Goal: Transaction & Acquisition: Obtain resource

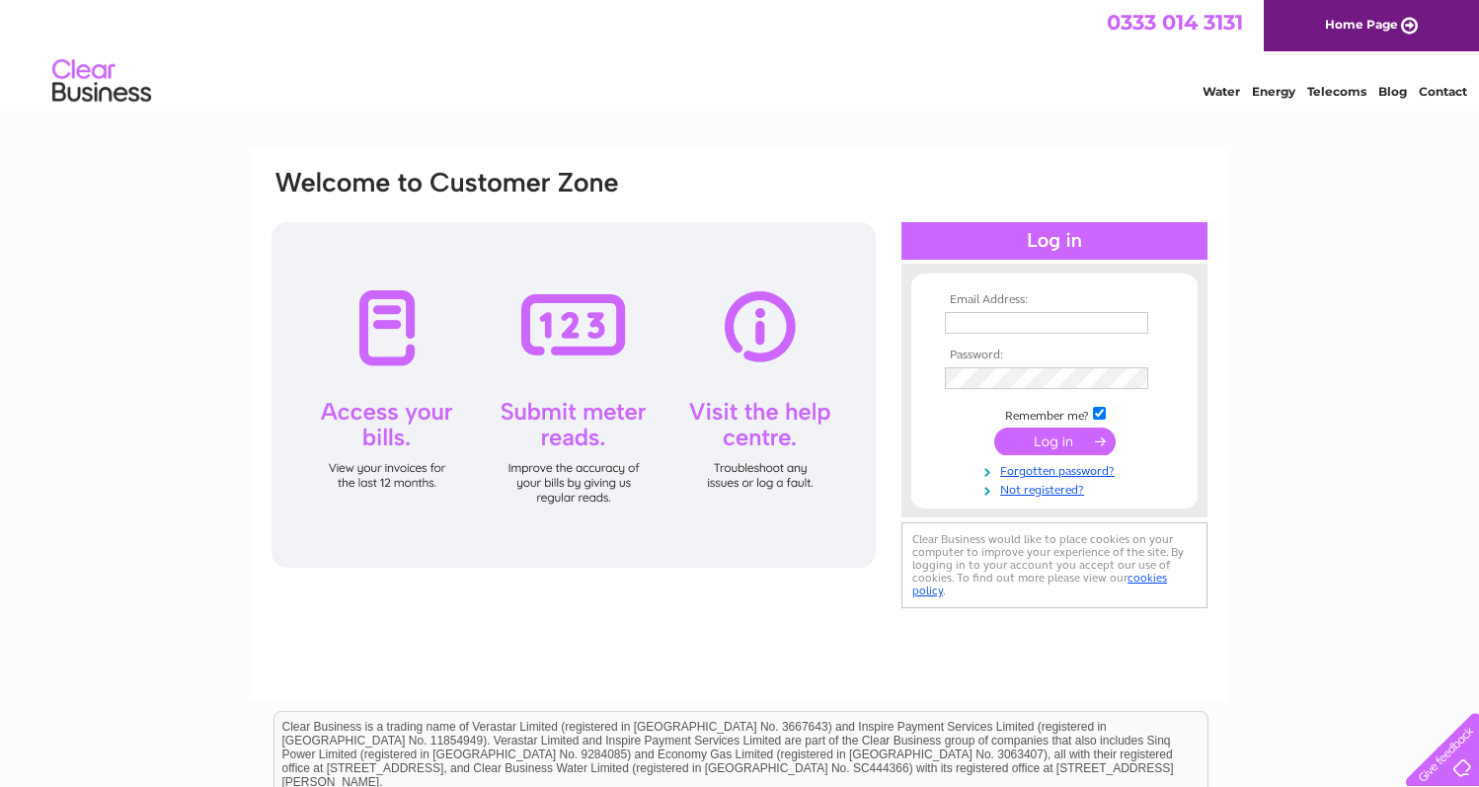
click at [1010, 315] on input "text" at bounding box center [1046, 323] width 203 height 22
type input "sales@berkeleysports.com"
click at [1049, 445] on input "submit" at bounding box center [1054, 443] width 121 height 28
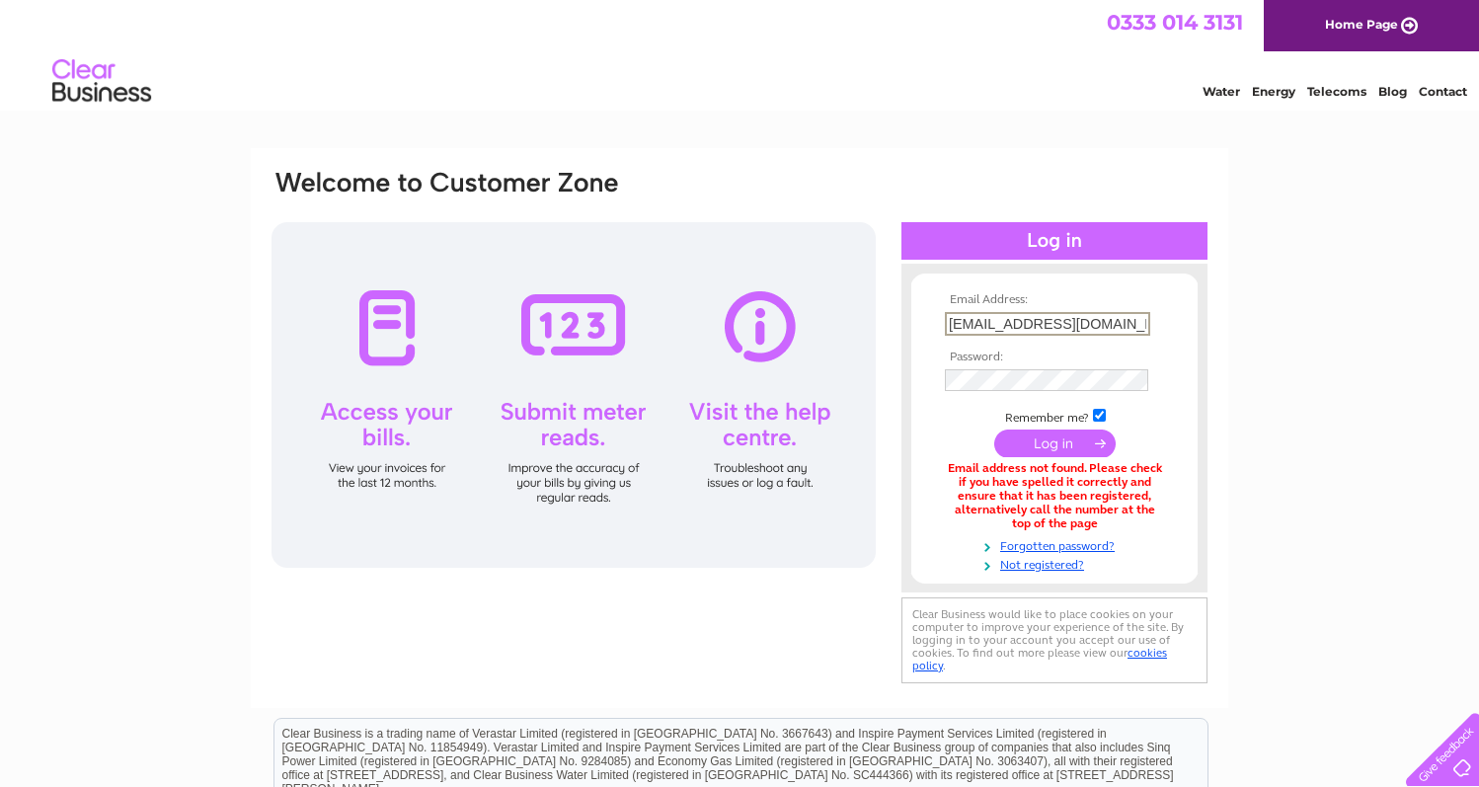
drag, startPoint x: 1121, startPoint y: 324, endPoint x: 895, endPoint y: 315, distance: 226.2
click at [895, 315] on div "Email Address: sales@berkeleysports.com Password:" at bounding box center [739, 428] width 940 height 520
type input "martynpgrimes@outlook.com"
click at [1038, 438] on input "submit" at bounding box center [1054, 443] width 121 height 28
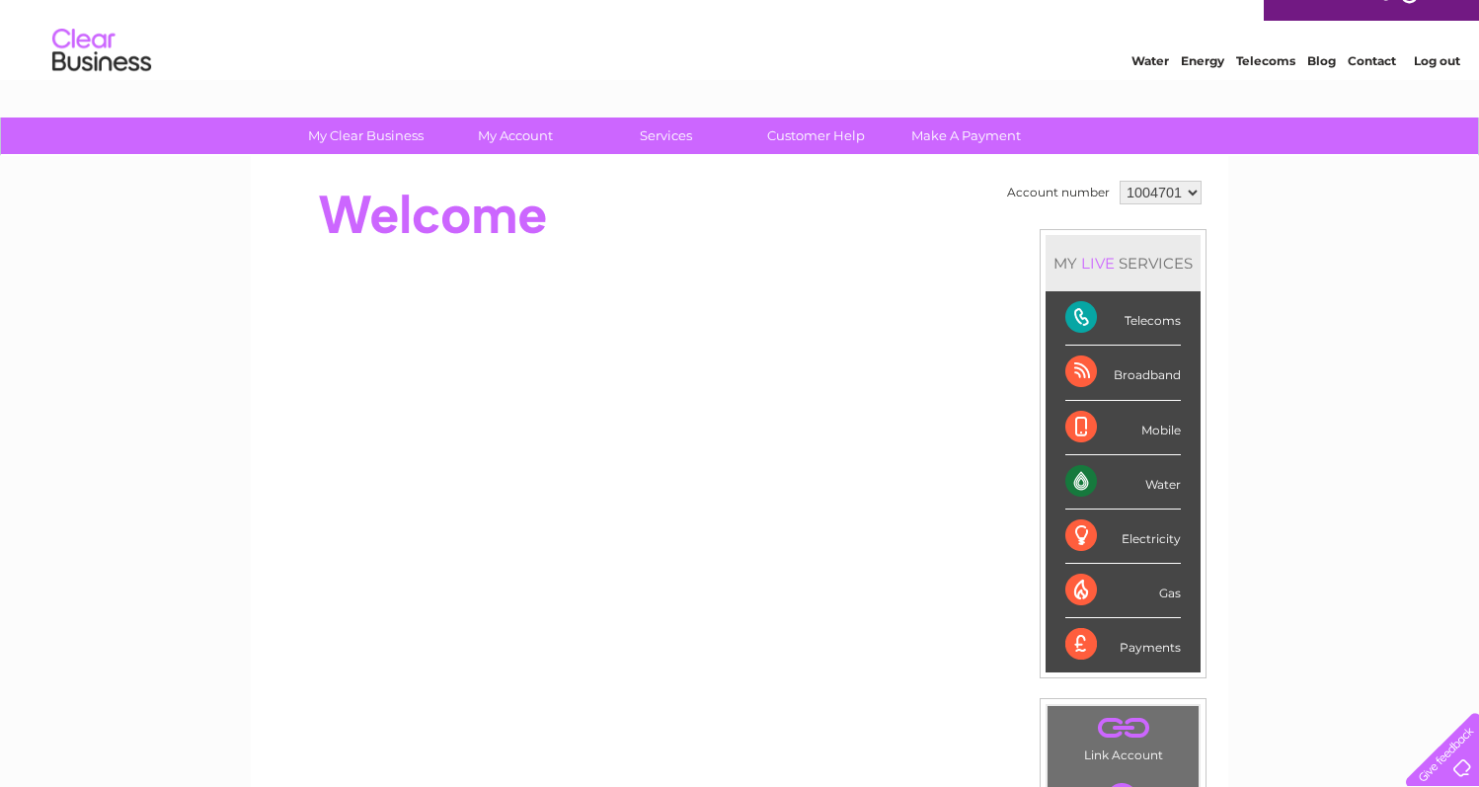
scroll to position [5, 0]
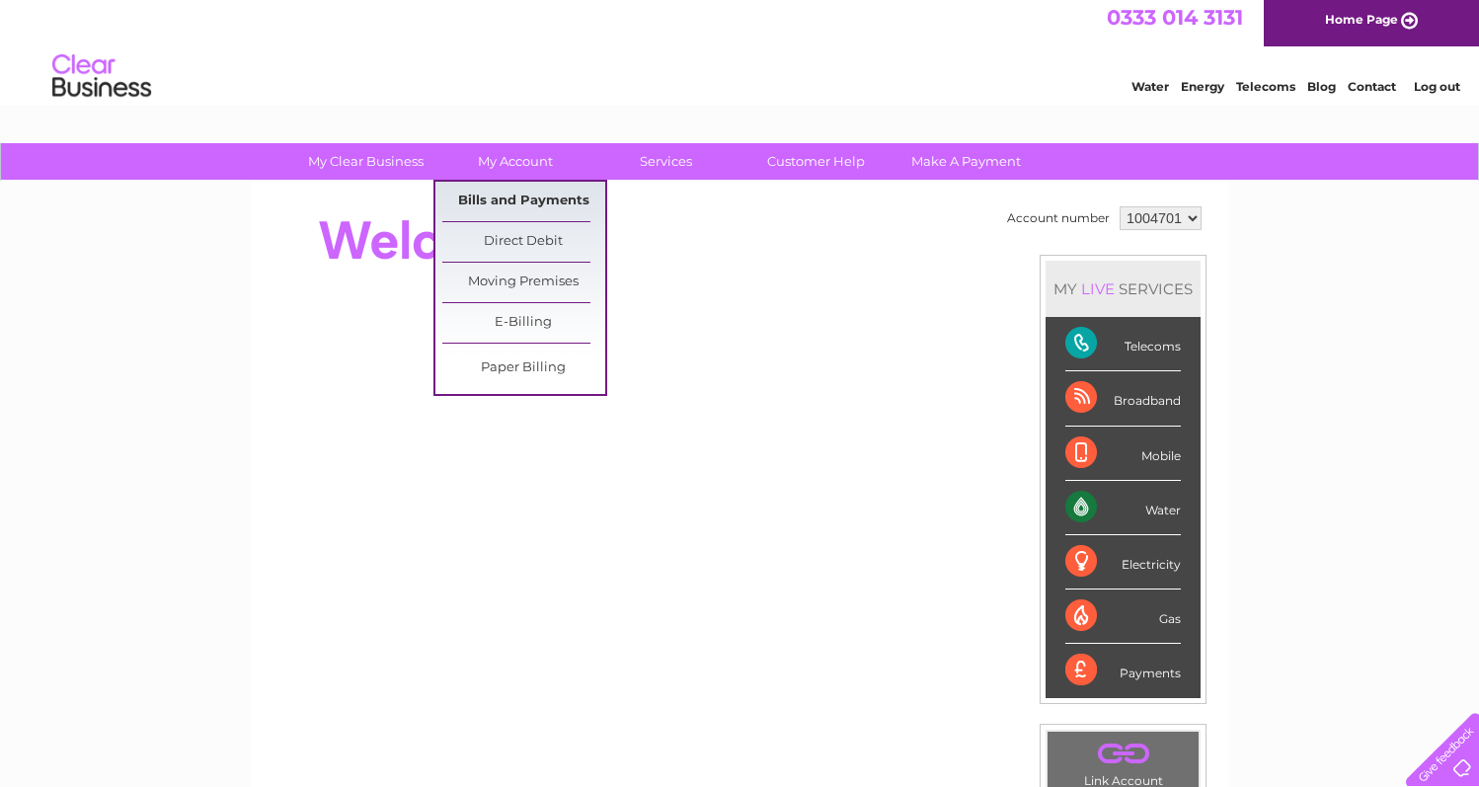
click at [511, 195] on link "Bills and Payments" at bounding box center [523, 201] width 163 height 39
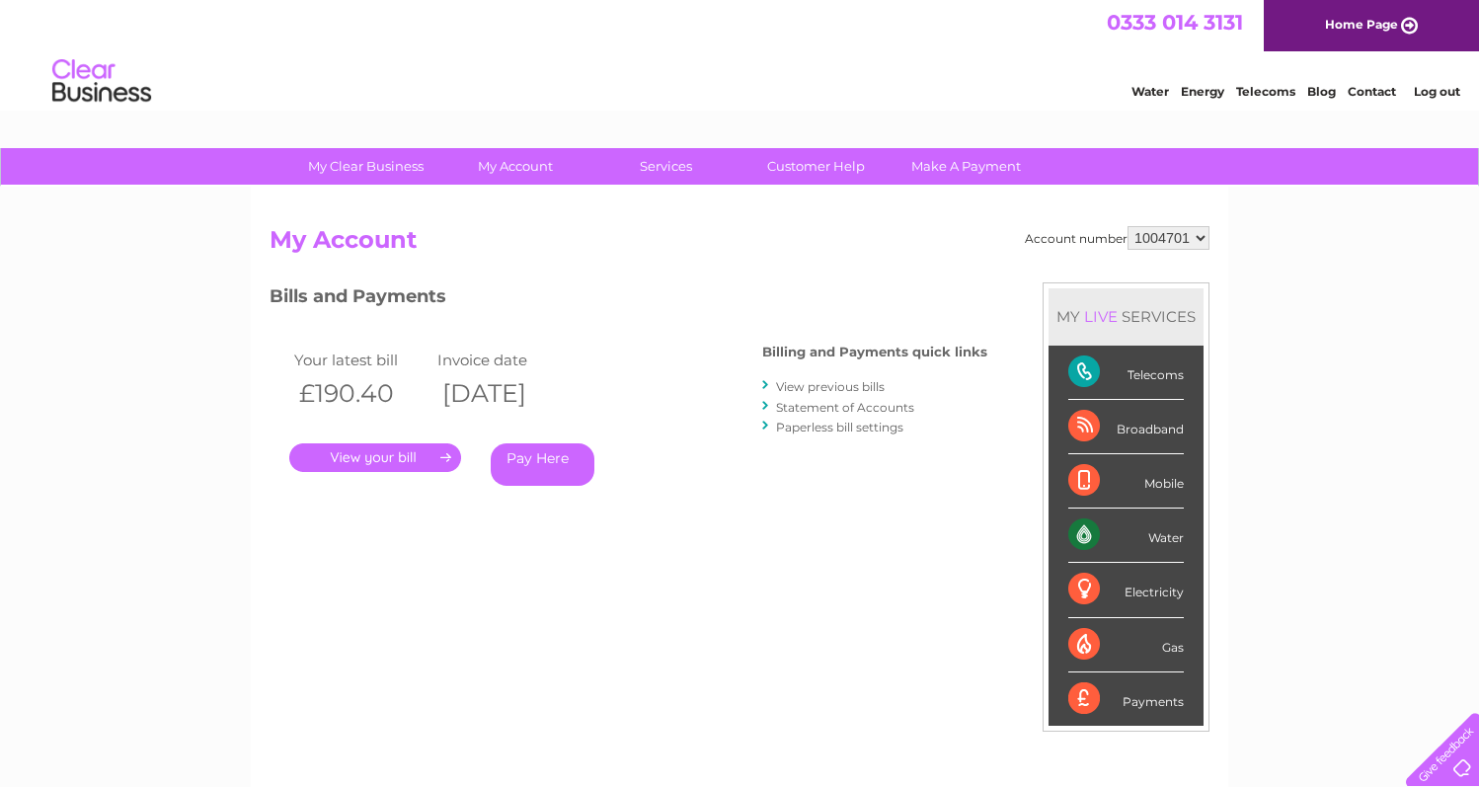
click at [850, 389] on link "View previous bills" at bounding box center [830, 386] width 109 height 15
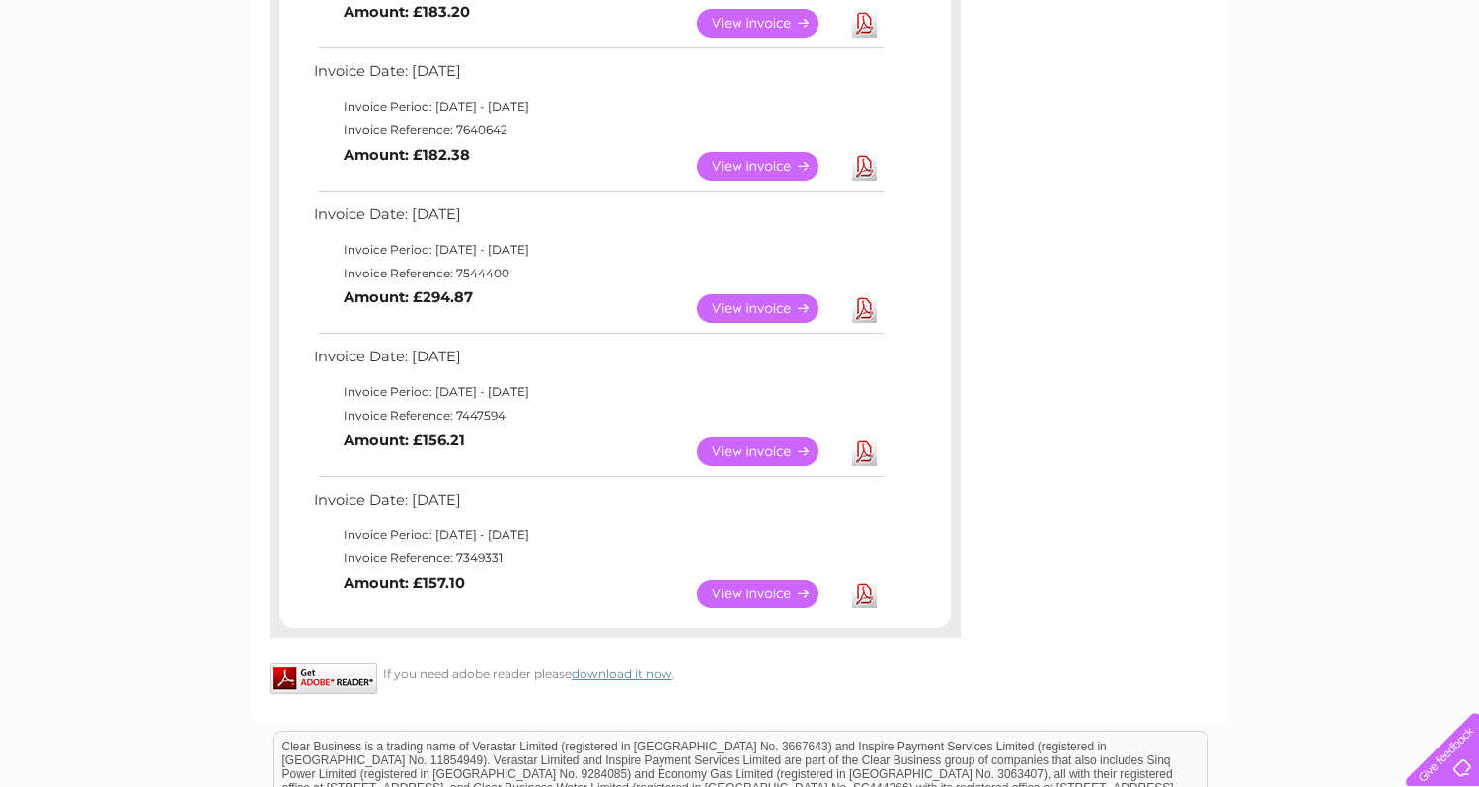
scroll to position [1027, 0]
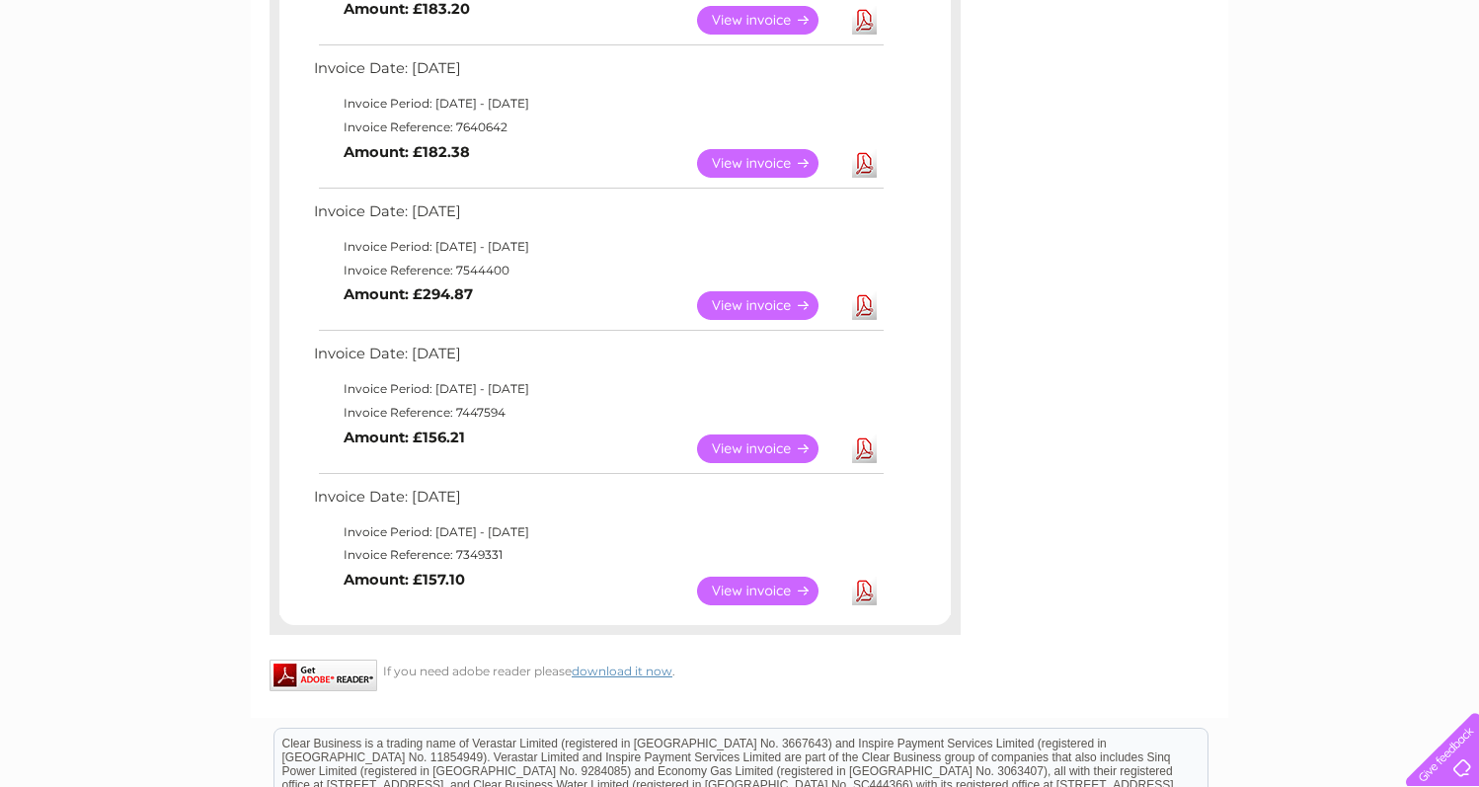
click at [792, 586] on link "View" at bounding box center [769, 590] width 145 height 29
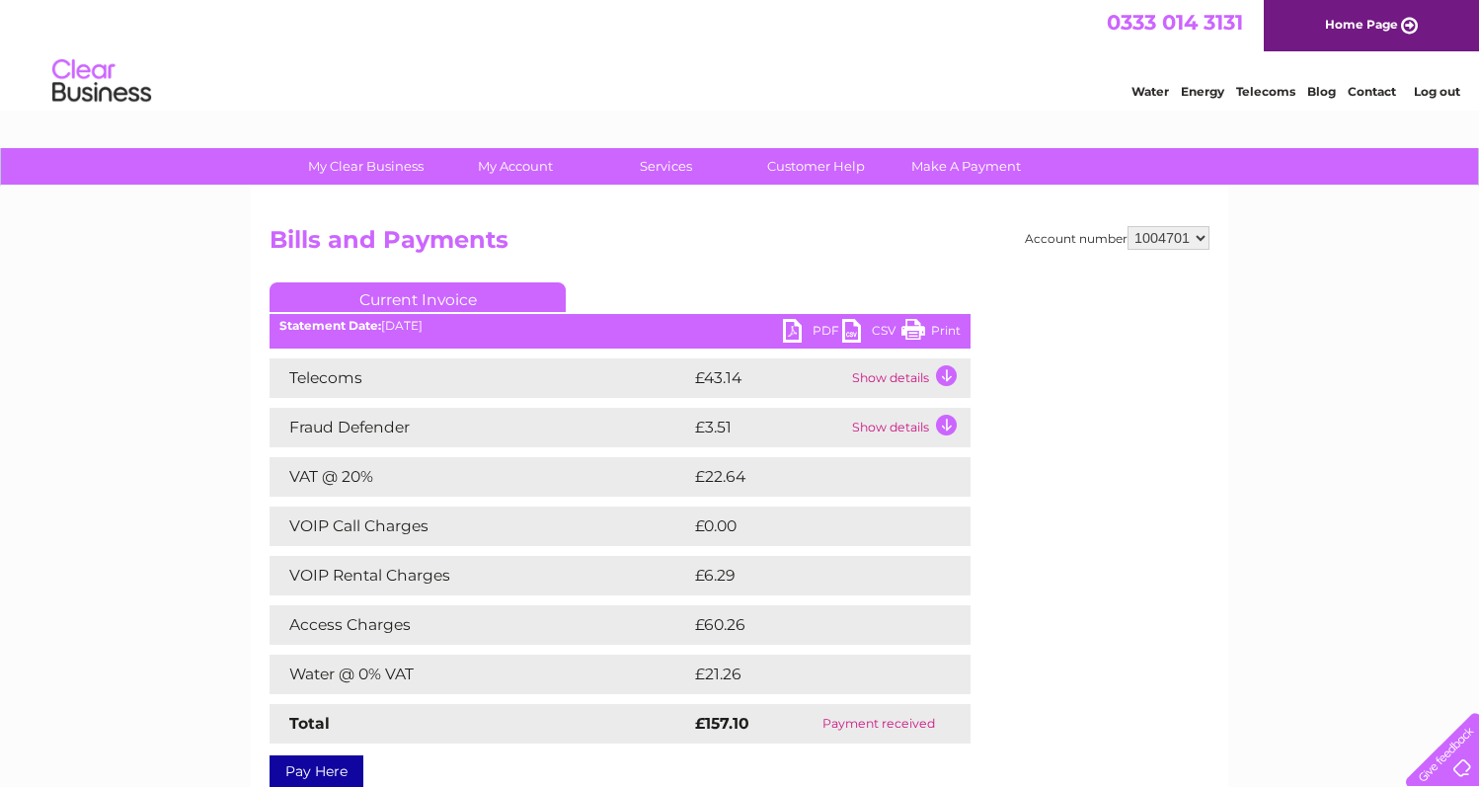
click at [817, 332] on link "PDF" at bounding box center [812, 333] width 59 height 29
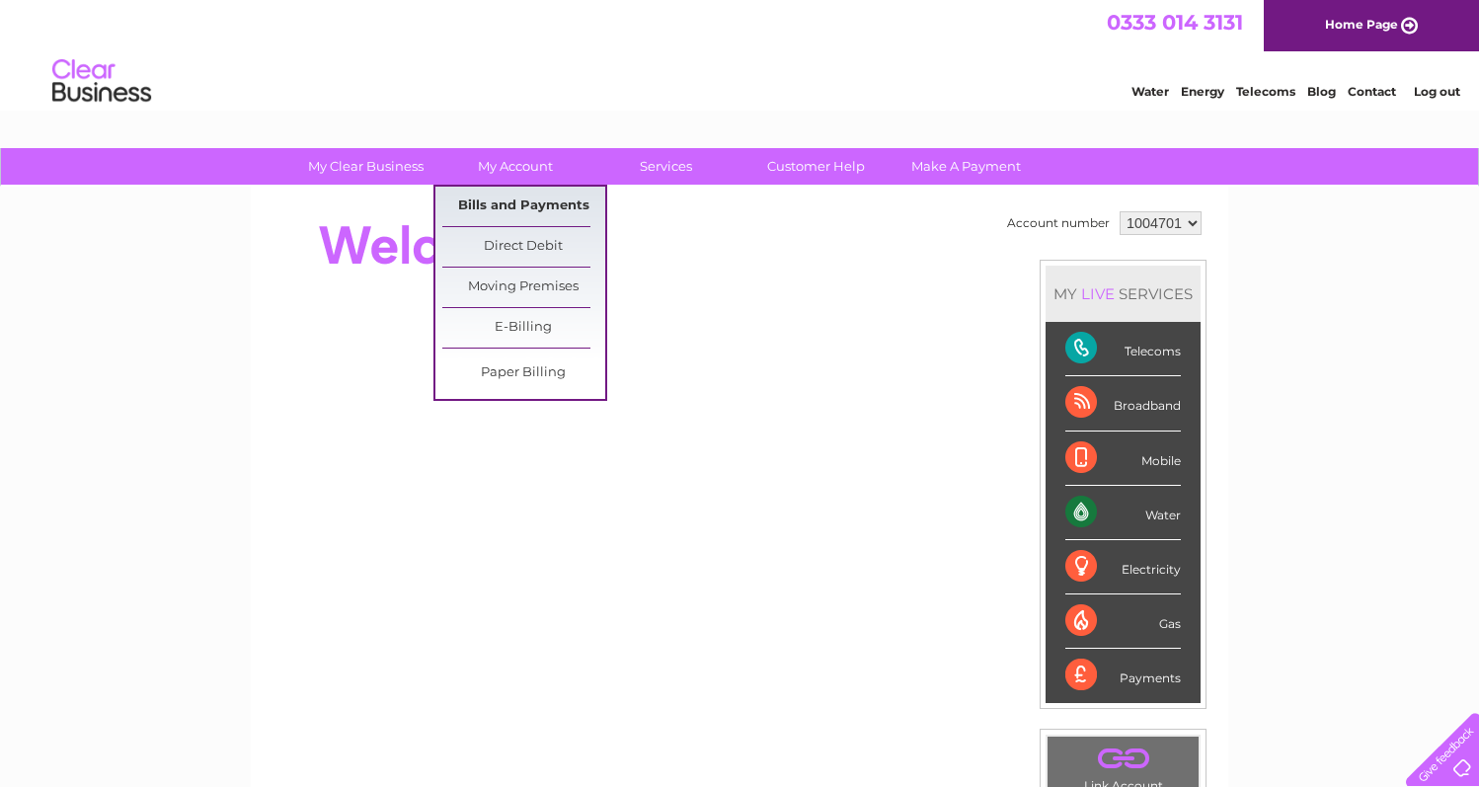
click at [530, 211] on link "Bills and Payments" at bounding box center [523, 206] width 163 height 39
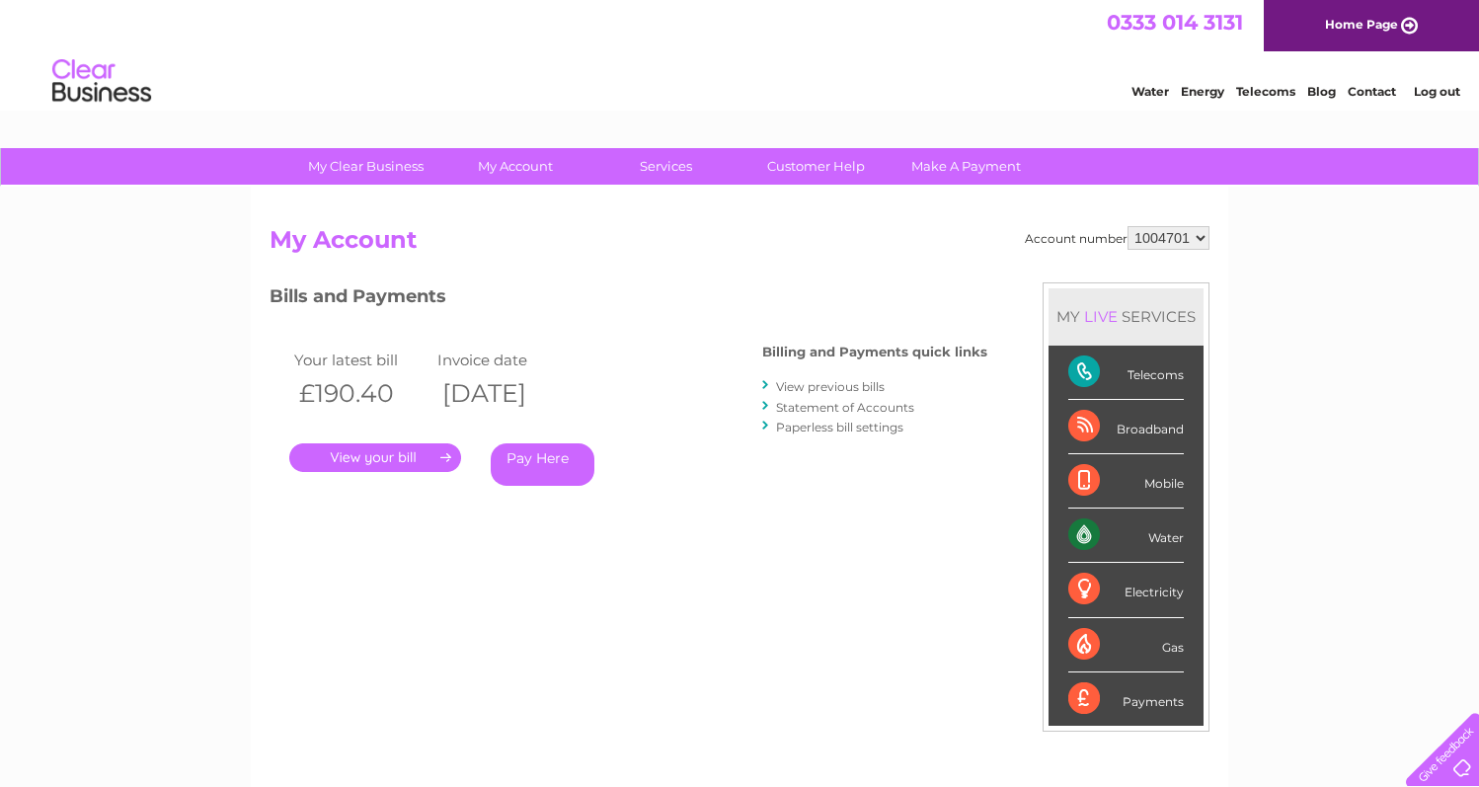
click at [831, 389] on link "View previous bills" at bounding box center [830, 386] width 109 height 15
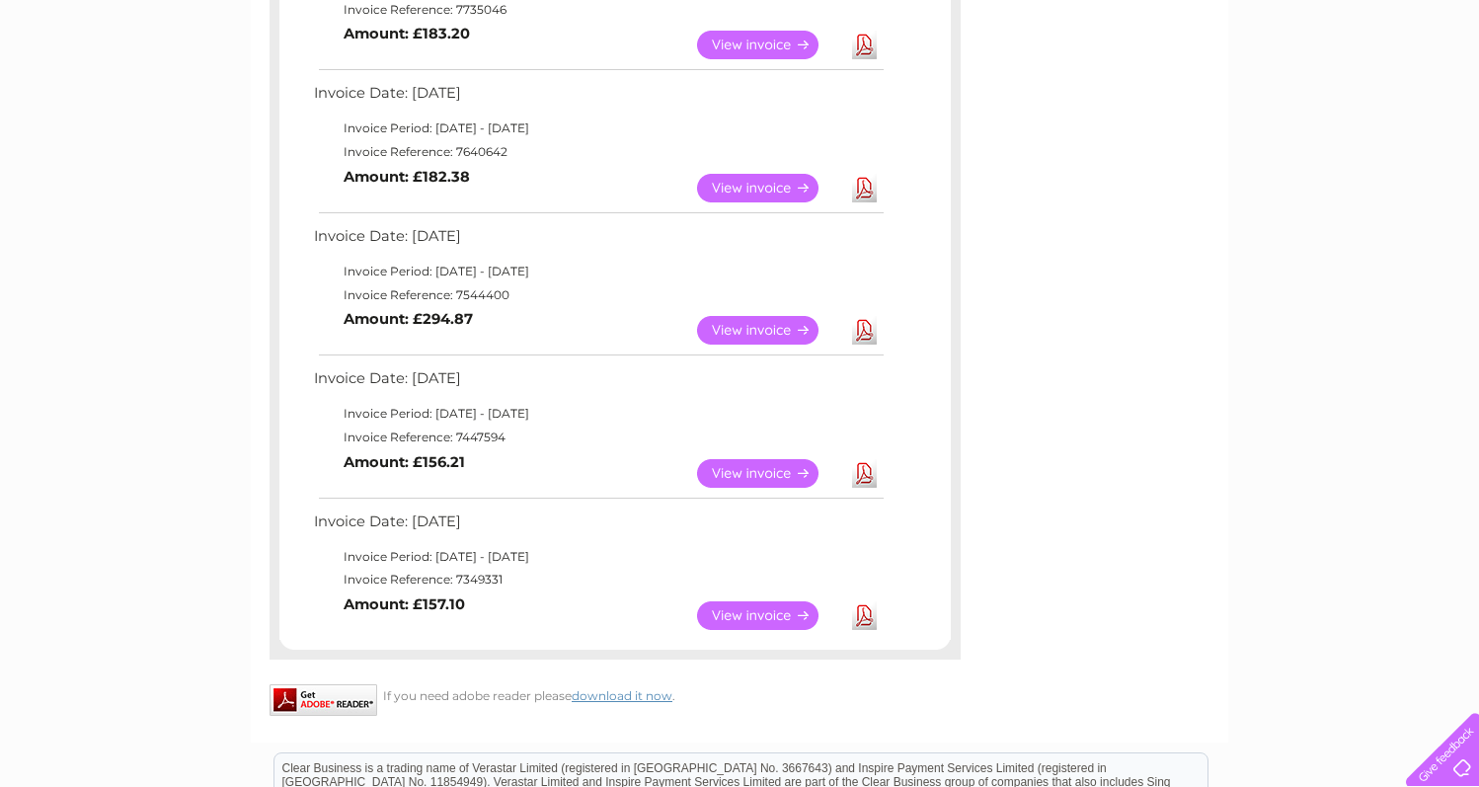
scroll to position [1032, 0]
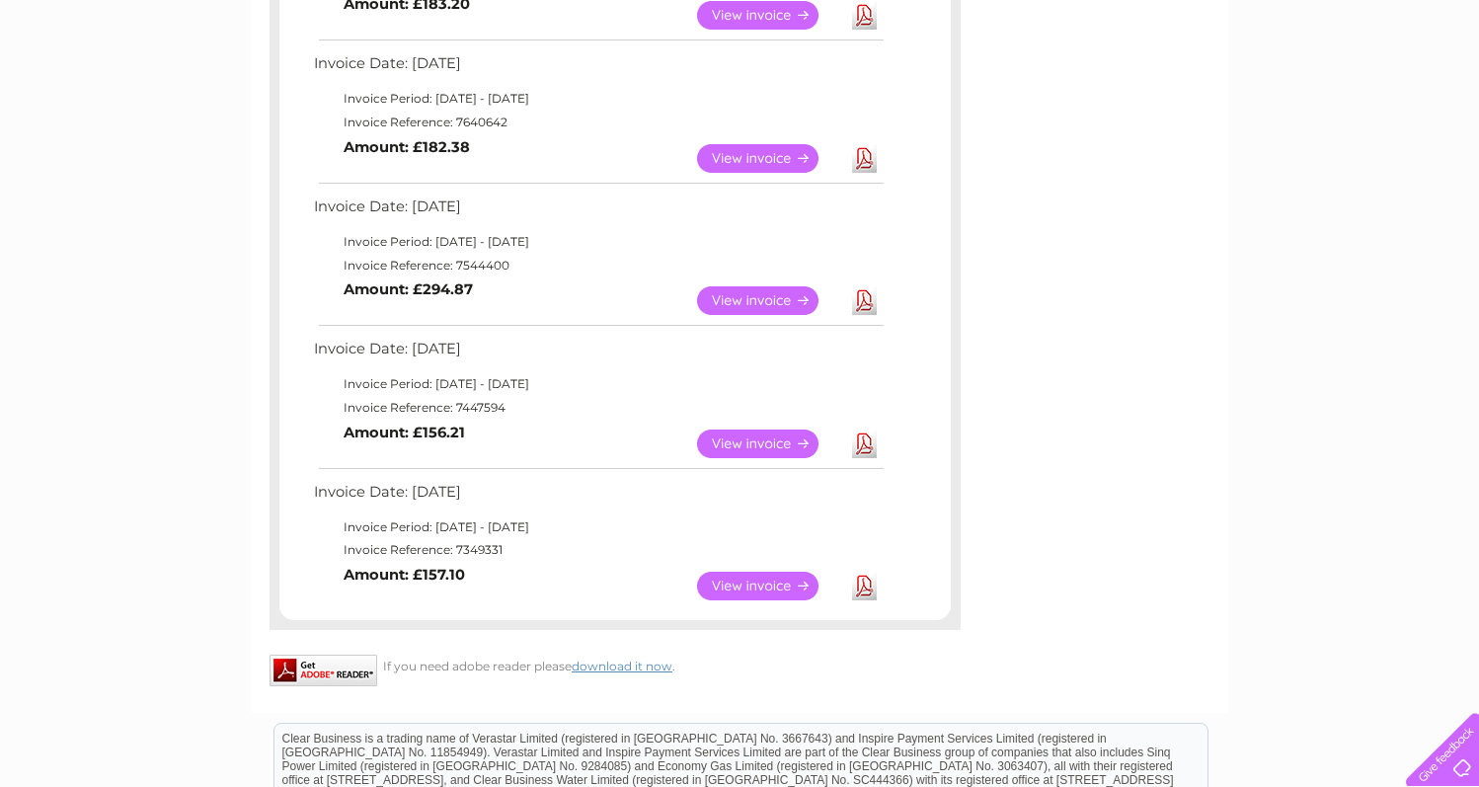
click at [864, 441] on link "Download" at bounding box center [864, 443] width 25 height 29
click at [869, 310] on link "Download" at bounding box center [864, 300] width 25 height 29
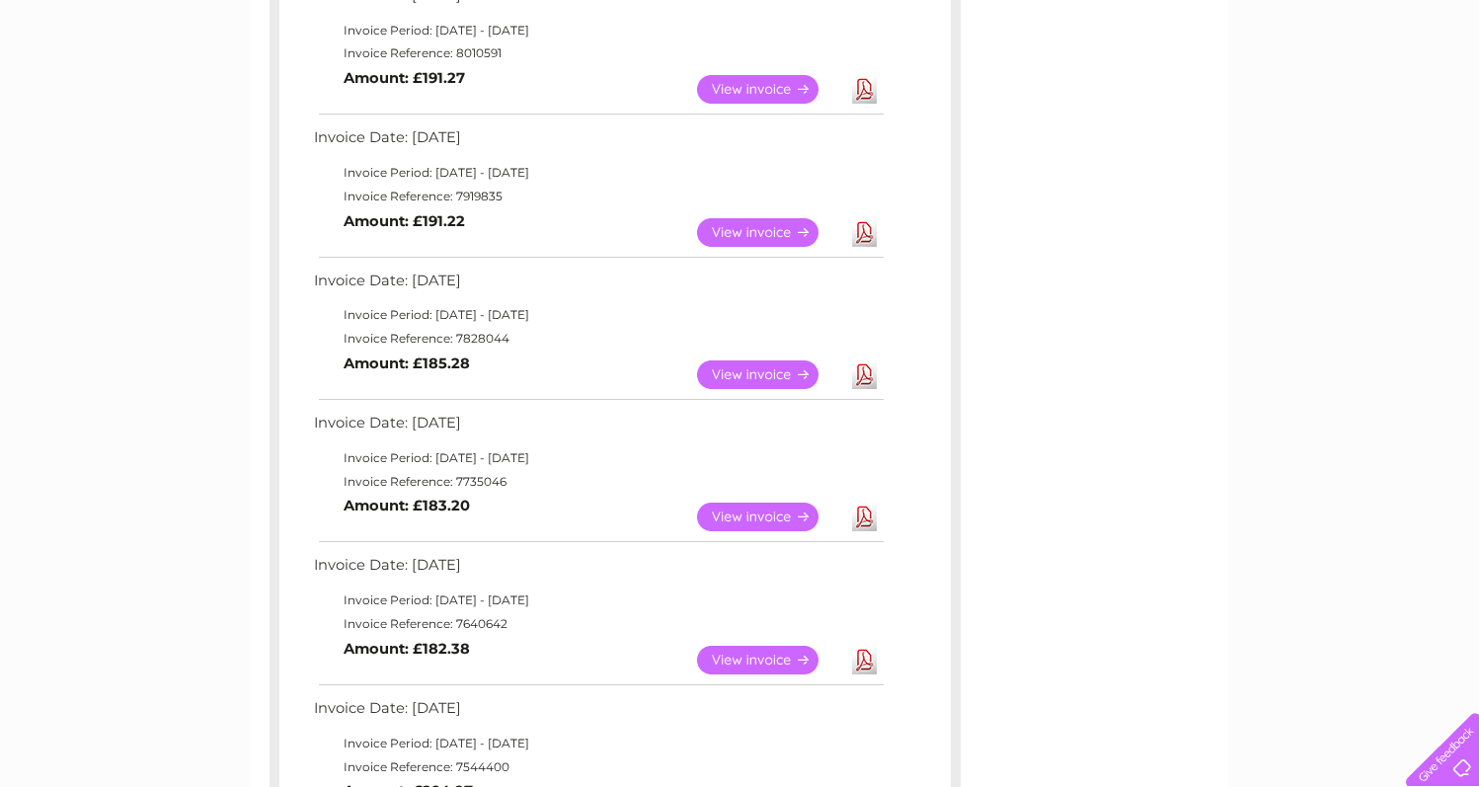
scroll to position [515, 0]
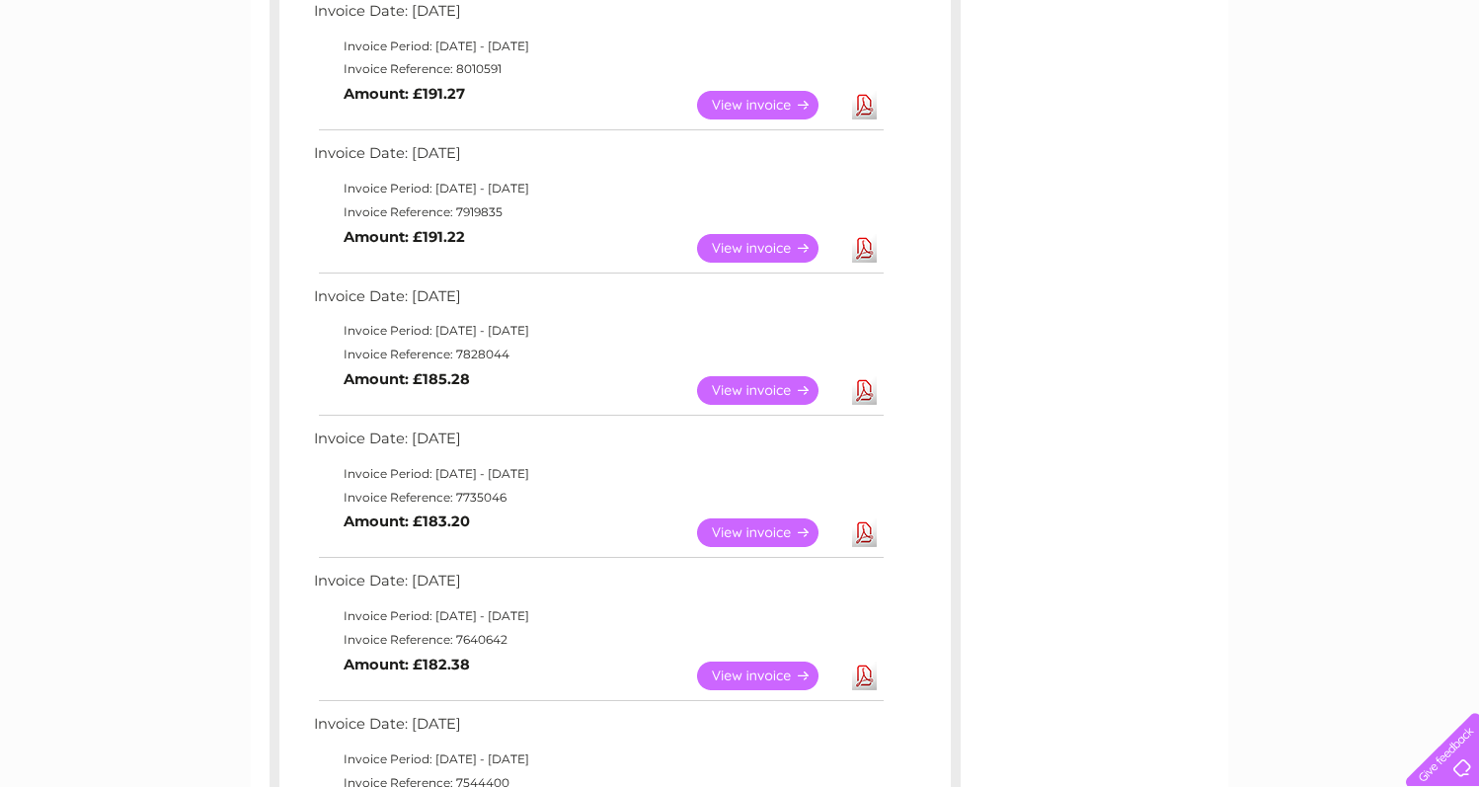
click at [864, 532] on link "Download" at bounding box center [864, 532] width 25 height 29
click at [860, 390] on link "Download" at bounding box center [864, 390] width 25 height 29
click at [873, 251] on link "Download" at bounding box center [864, 248] width 25 height 29
click at [863, 114] on link "Download" at bounding box center [864, 105] width 25 height 29
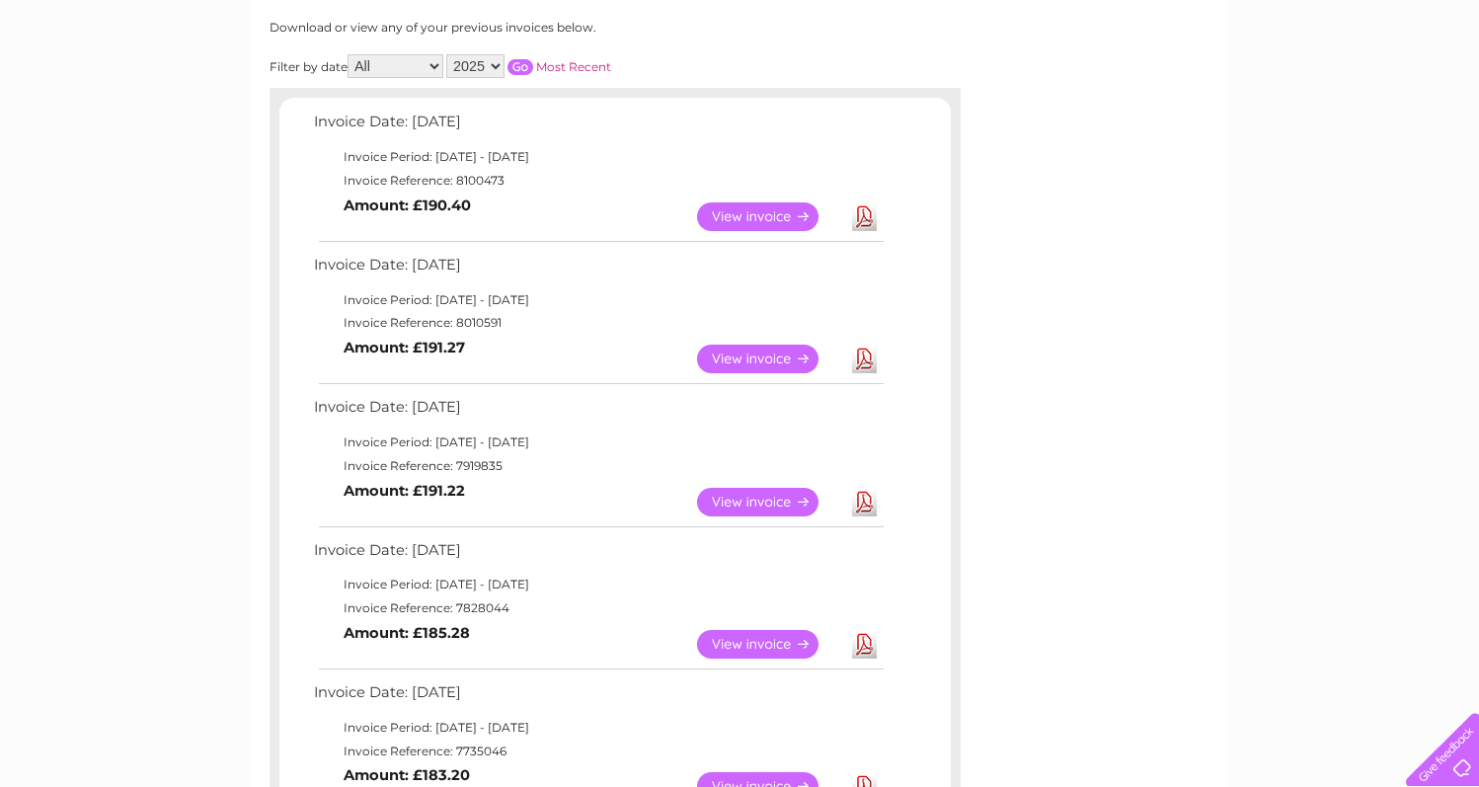
scroll to position [226, 0]
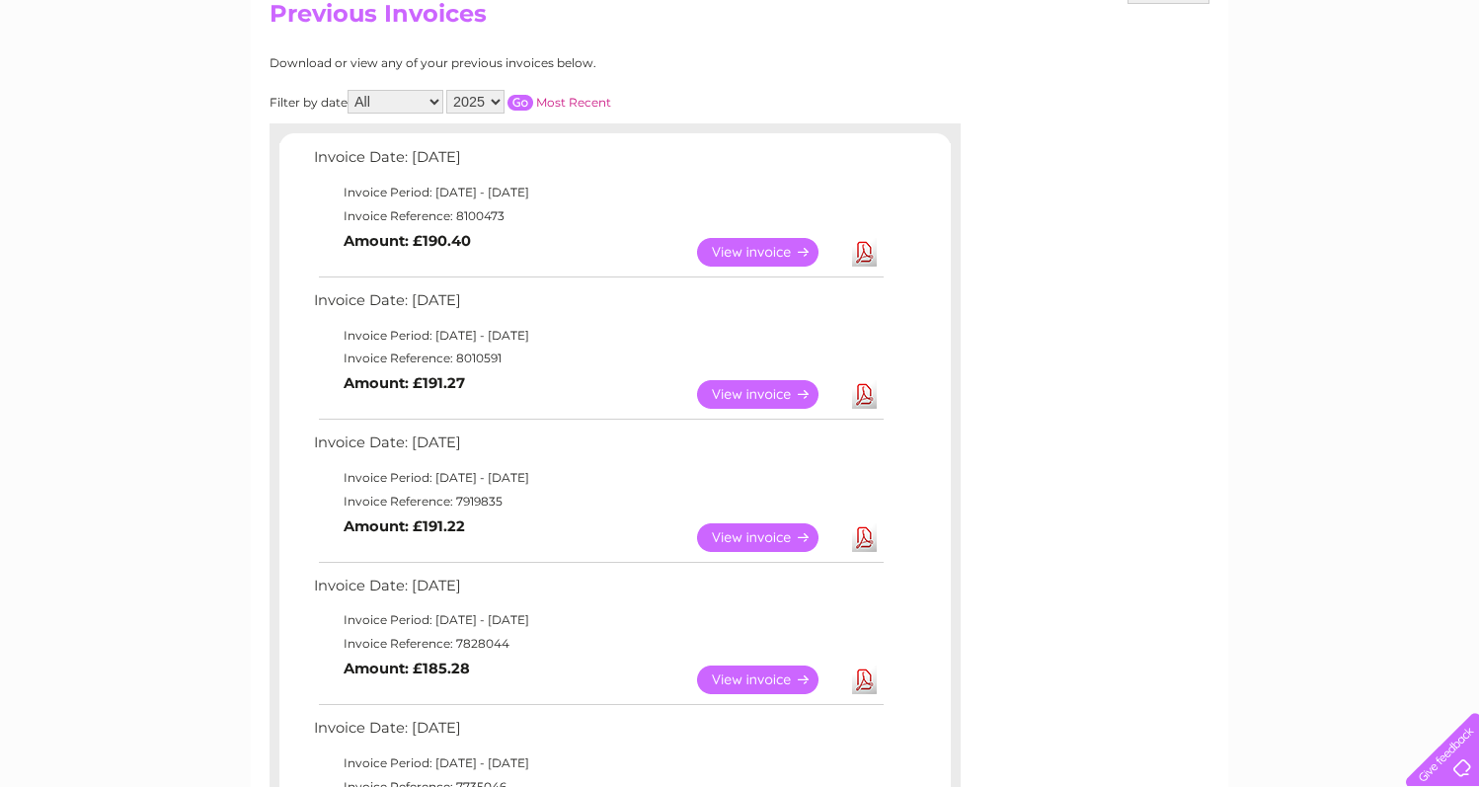
click at [870, 250] on link "Download" at bounding box center [864, 252] width 25 height 29
click at [577, 102] on link "Most Recent" at bounding box center [573, 102] width 75 height 15
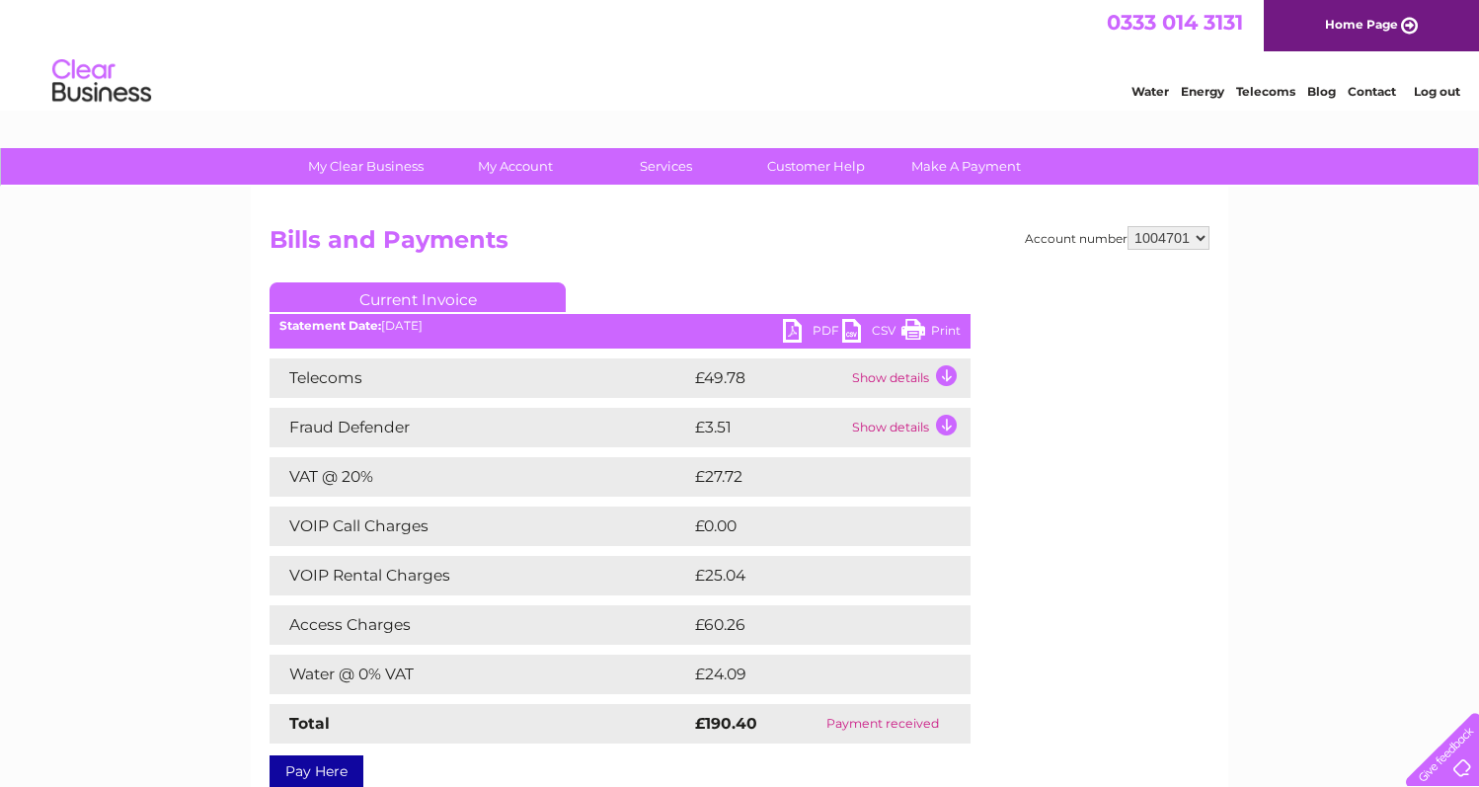
click at [1436, 87] on link "Log out" at bounding box center [1436, 91] width 46 height 15
